Goal: Transaction & Acquisition: Obtain resource

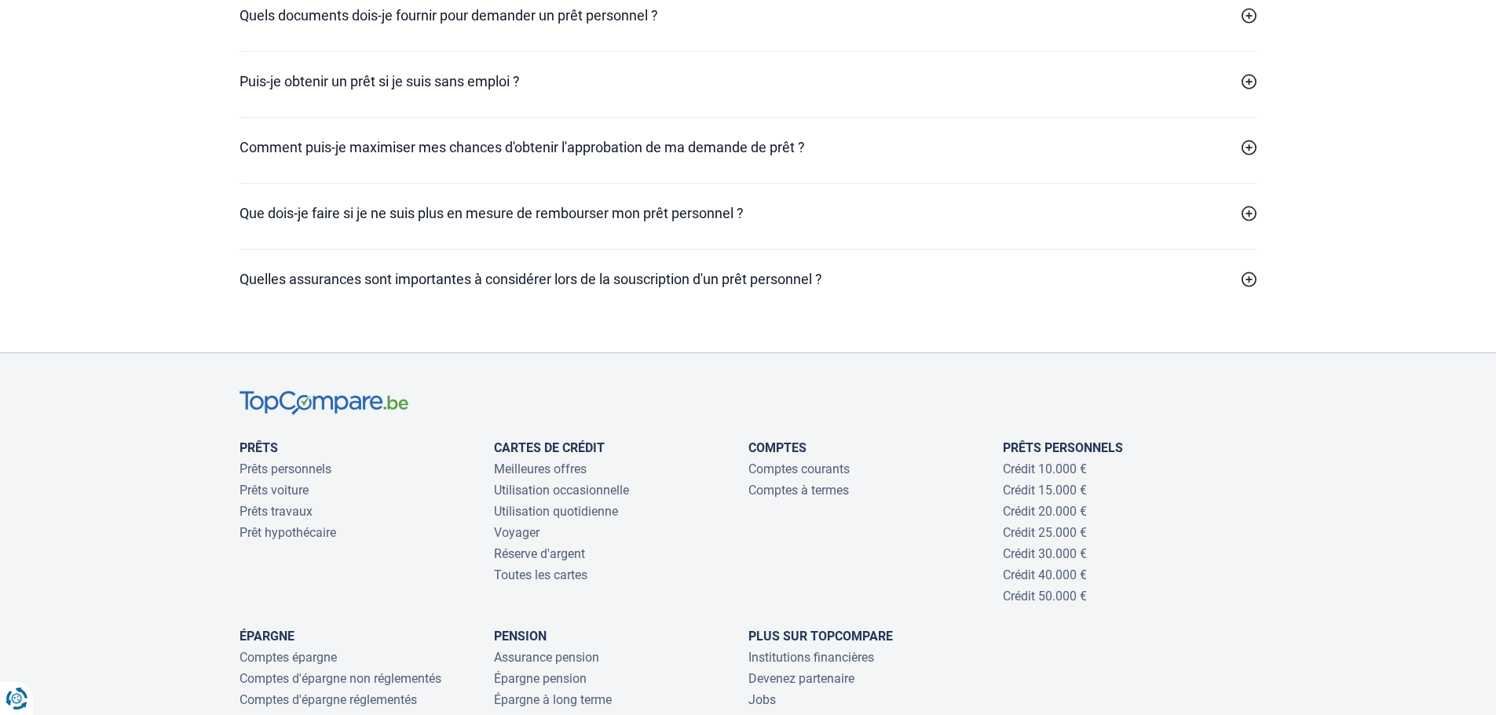
scroll to position [4837, 0]
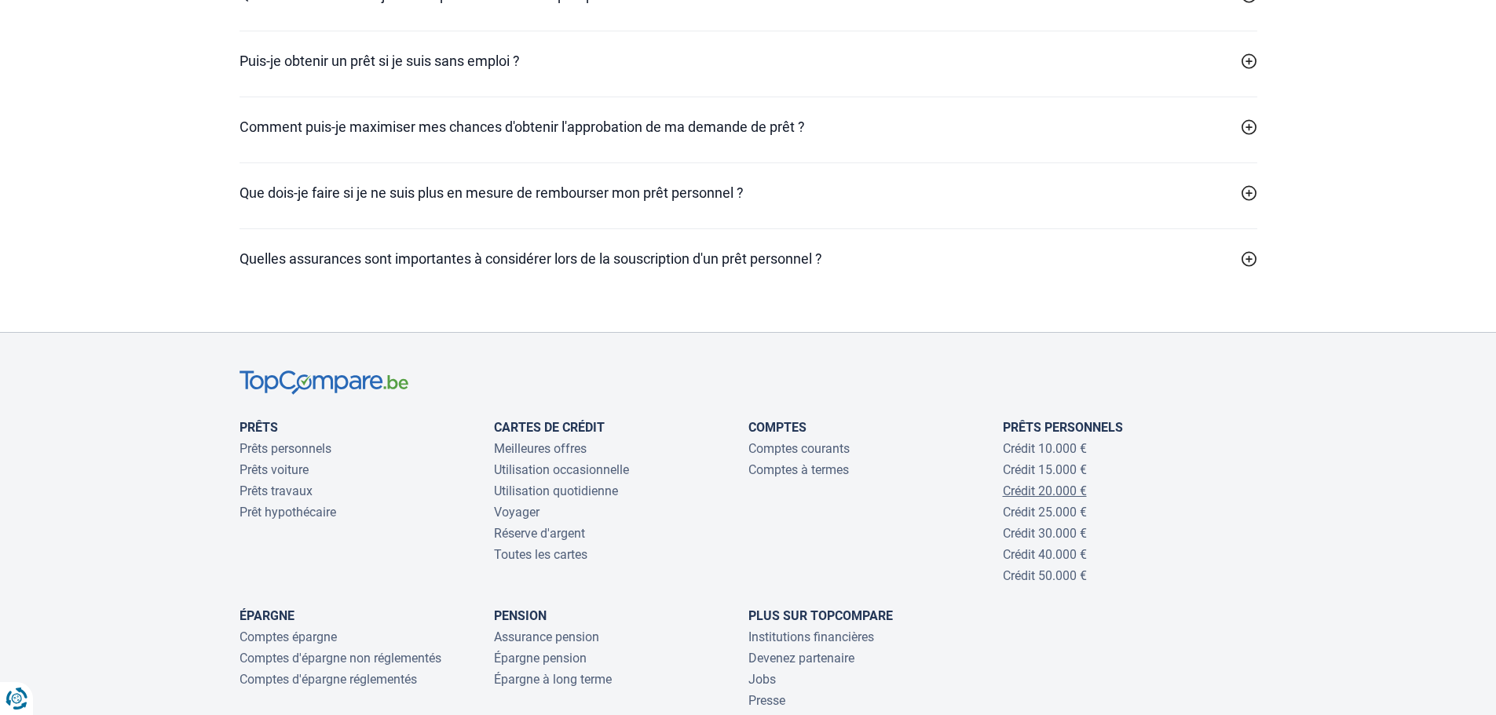
click at [1016, 499] on link "Crédit 20.000 €" at bounding box center [1045, 491] width 84 height 15
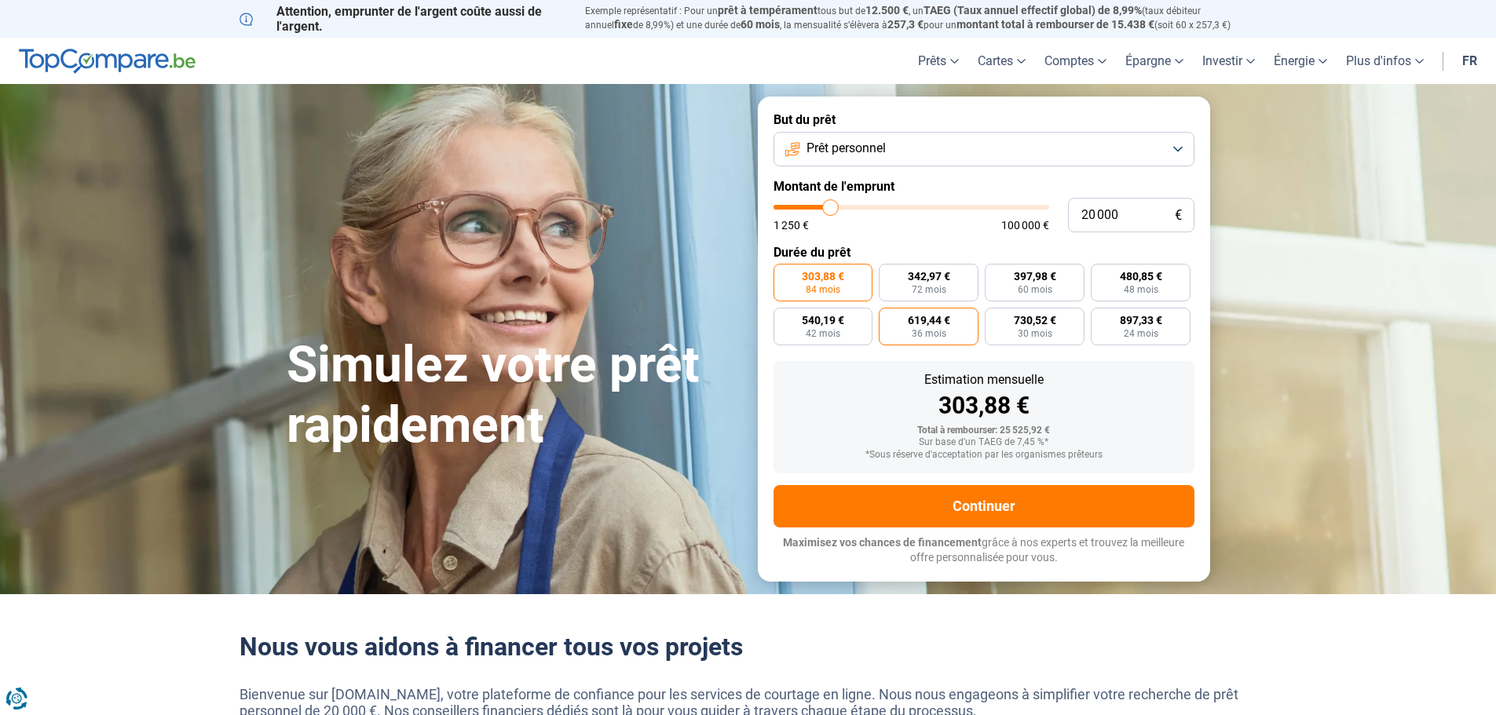
click at [924, 331] on span "36 mois" at bounding box center [929, 333] width 35 height 9
click at [889, 318] on input "619,44 € 36 mois" at bounding box center [884, 313] width 10 height 10
radio input "true"
